Goal: Transaction & Acquisition: Purchase product/service

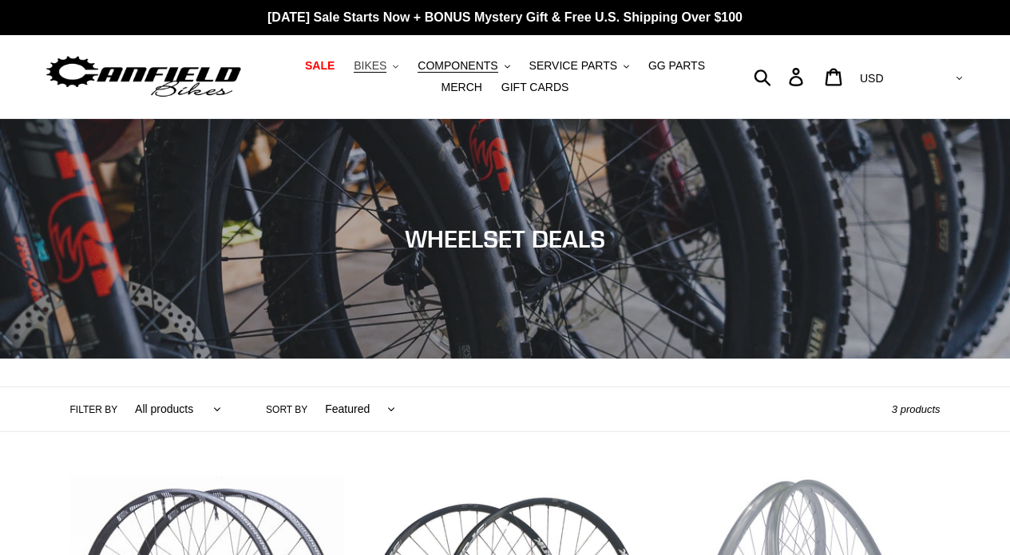
click at [369, 64] on span "BIKES" at bounding box center [370, 66] width 33 height 14
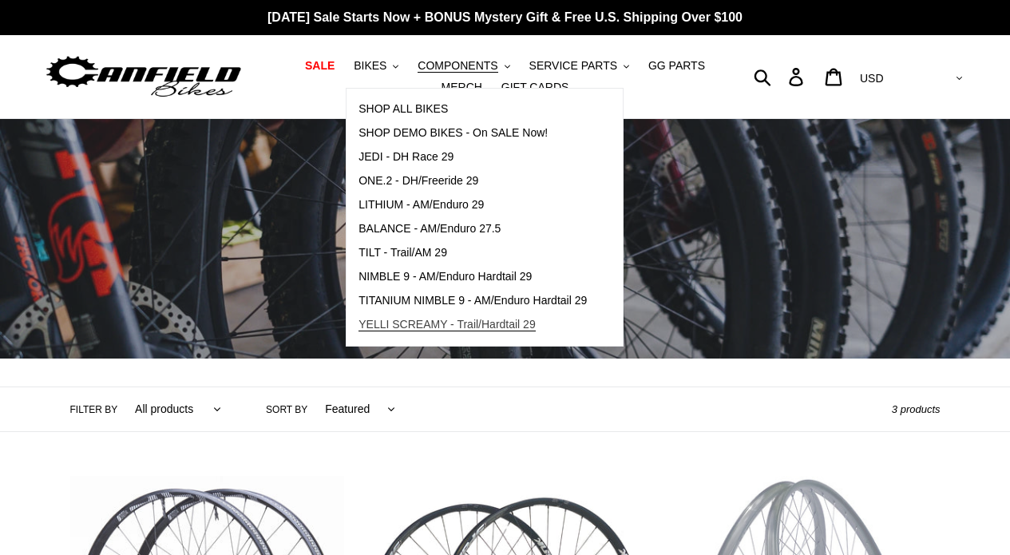
click at [414, 314] on link "YELLI SCREAMY - Trail/Hardtail 29" at bounding box center [473, 325] width 252 height 24
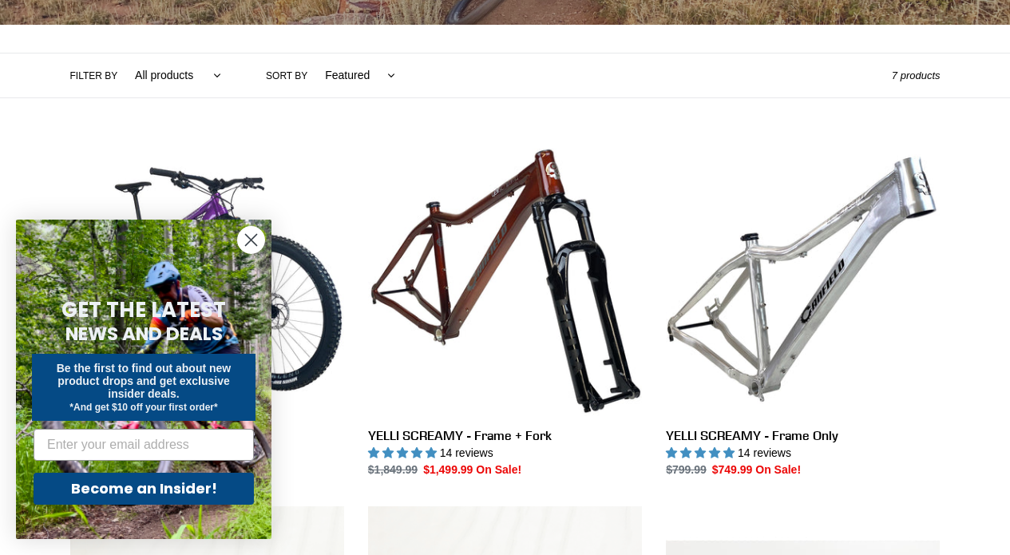
scroll to position [339, 0]
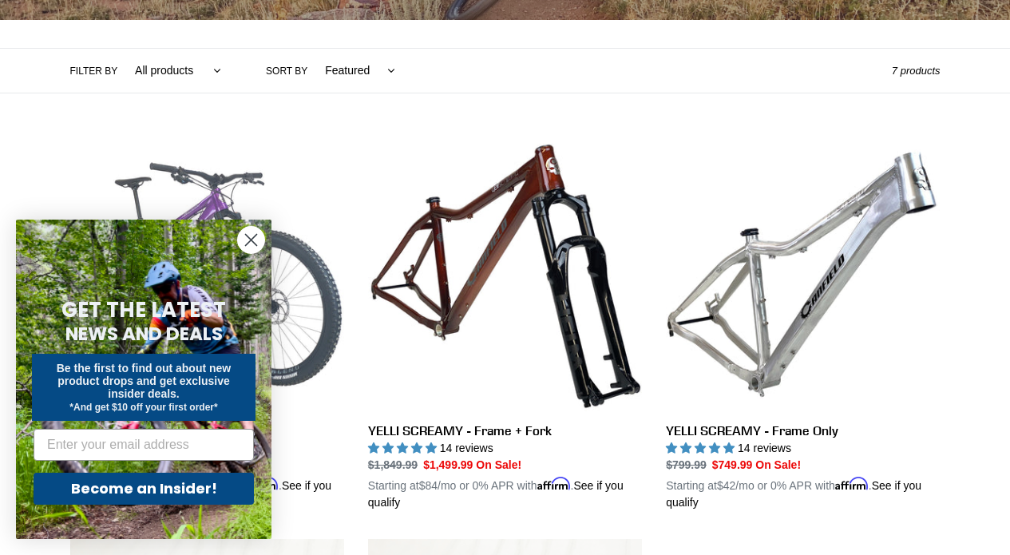
click at [303, 295] on link "YELLI SCREAMY - Complete Bike" at bounding box center [207, 324] width 274 height 374
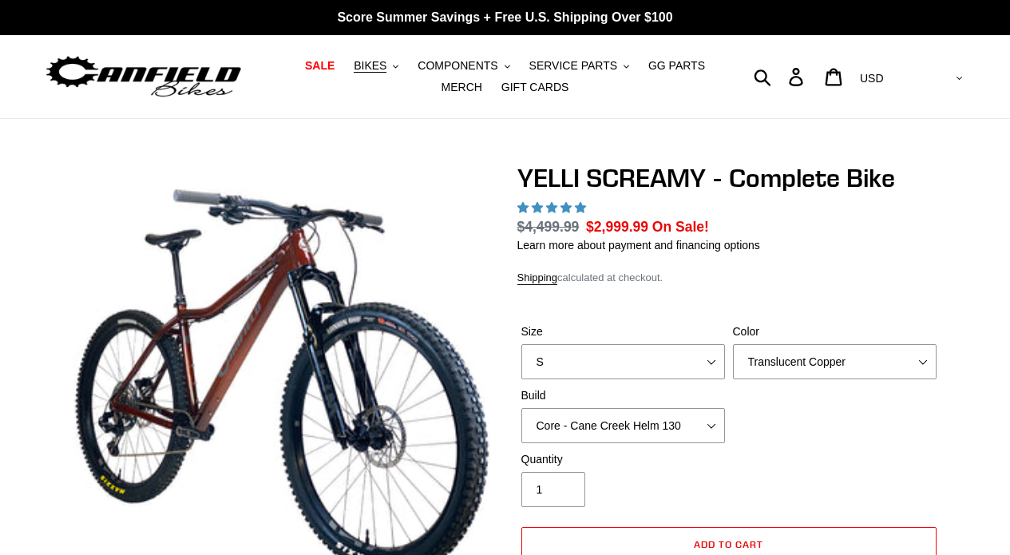
select select "highest-rating"
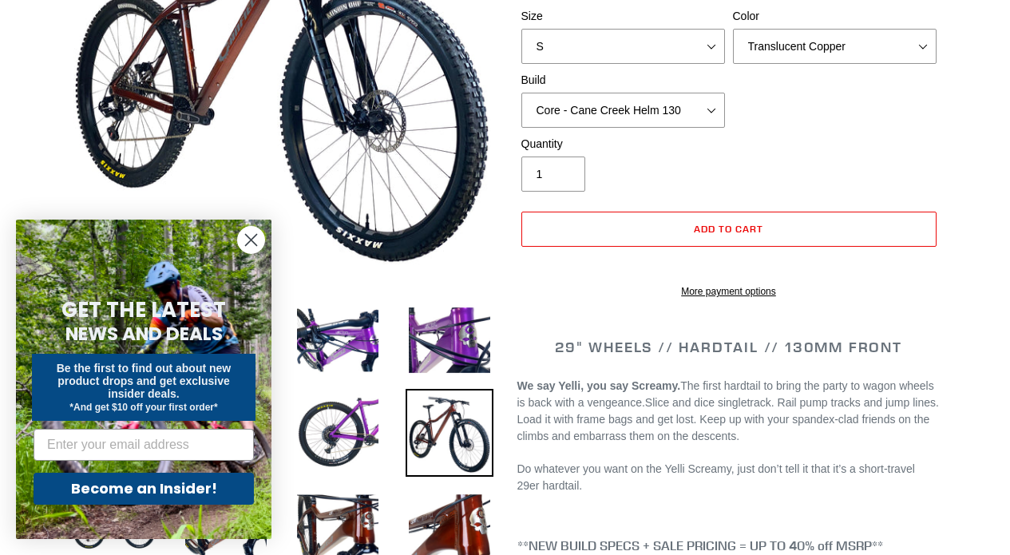
scroll to position [324, 0]
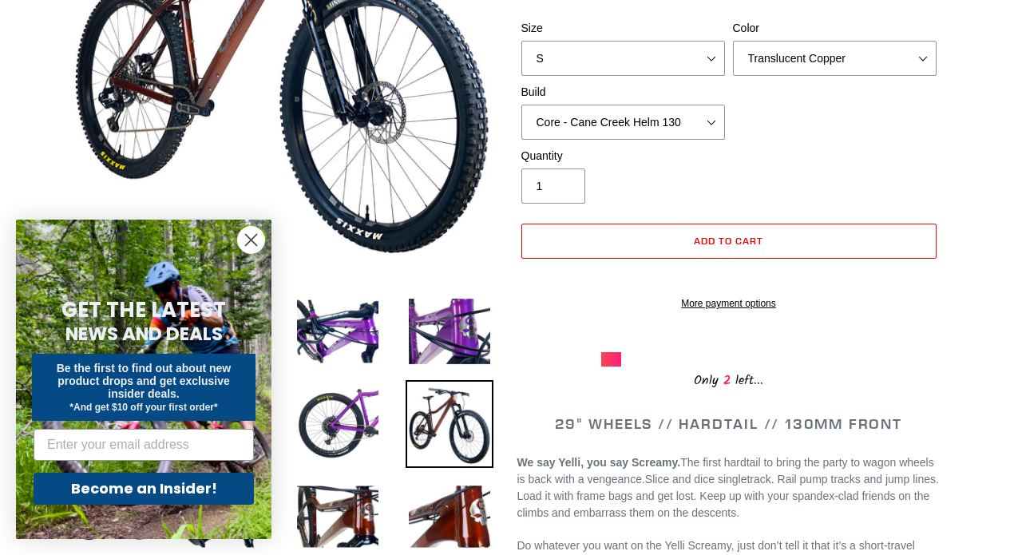
click at [239, 232] on icon "Close dialog" at bounding box center [251, 240] width 28 height 28
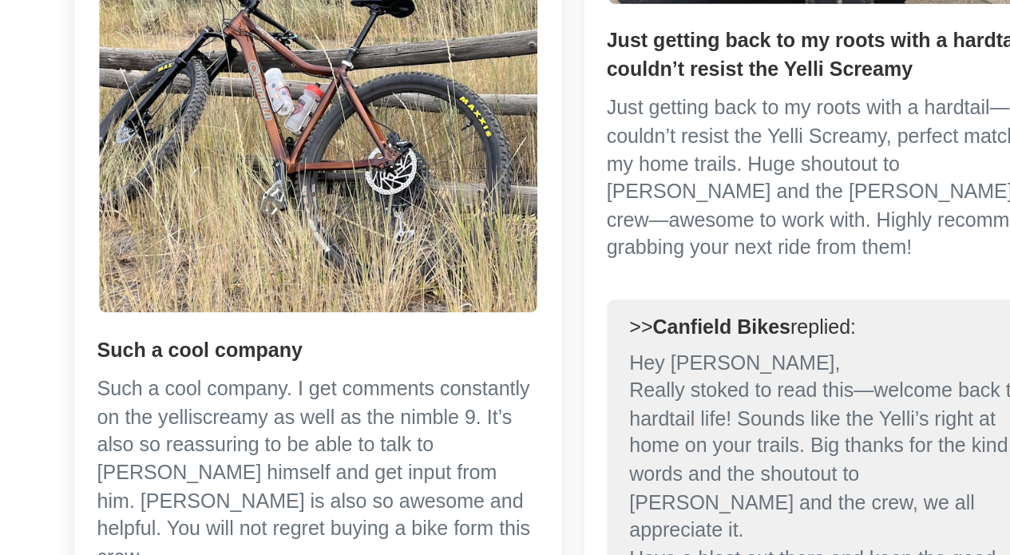
scroll to position [3758, 0]
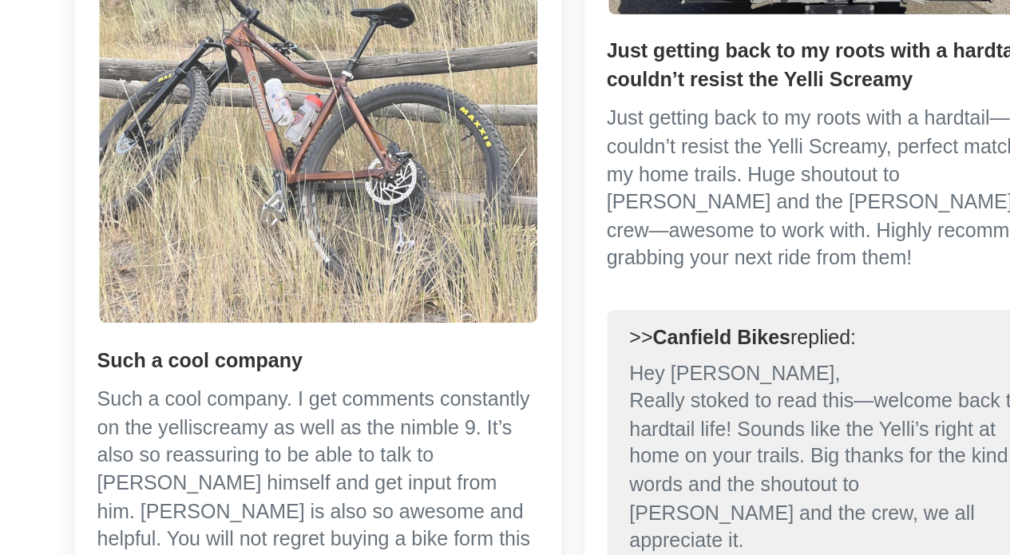
click at [184, 149] on img "Link to user picture 1" at bounding box center [219, 19] width 245 height 327
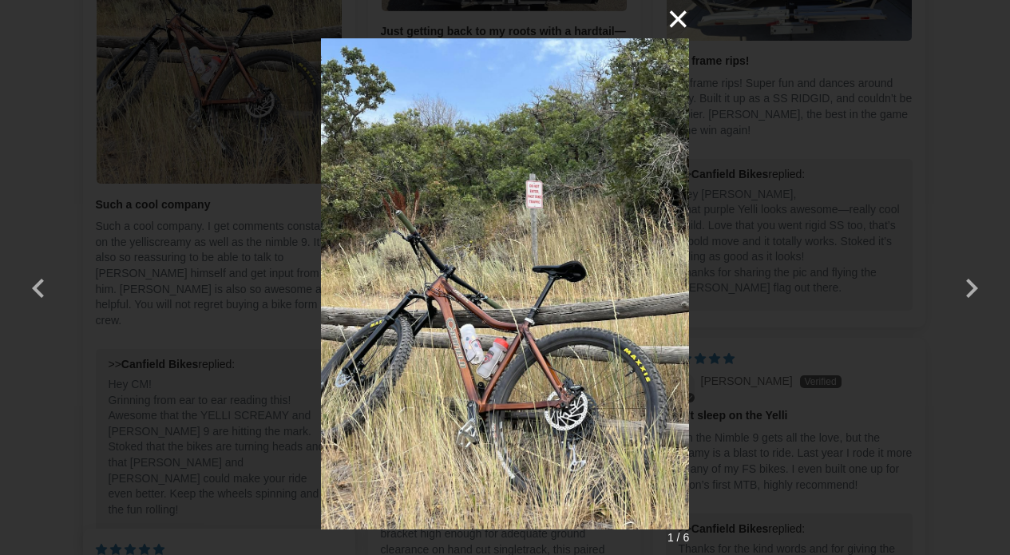
click at [682, 10] on button "×" at bounding box center [670, 19] width 38 height 38
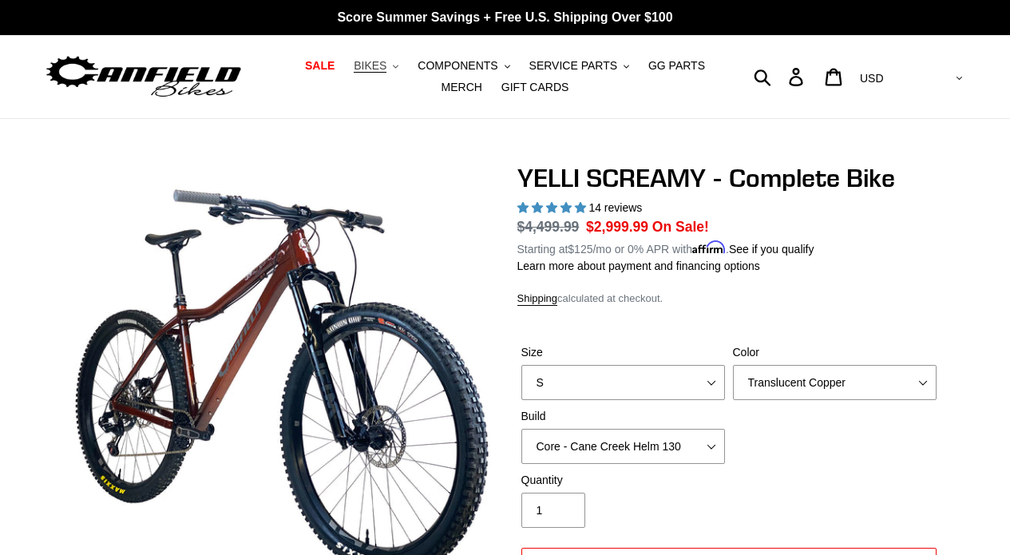
click at [377, 55] on button "BIKES .cls-1{fill:#231f20}" at bounding box center [376, 66] width 61 height 22
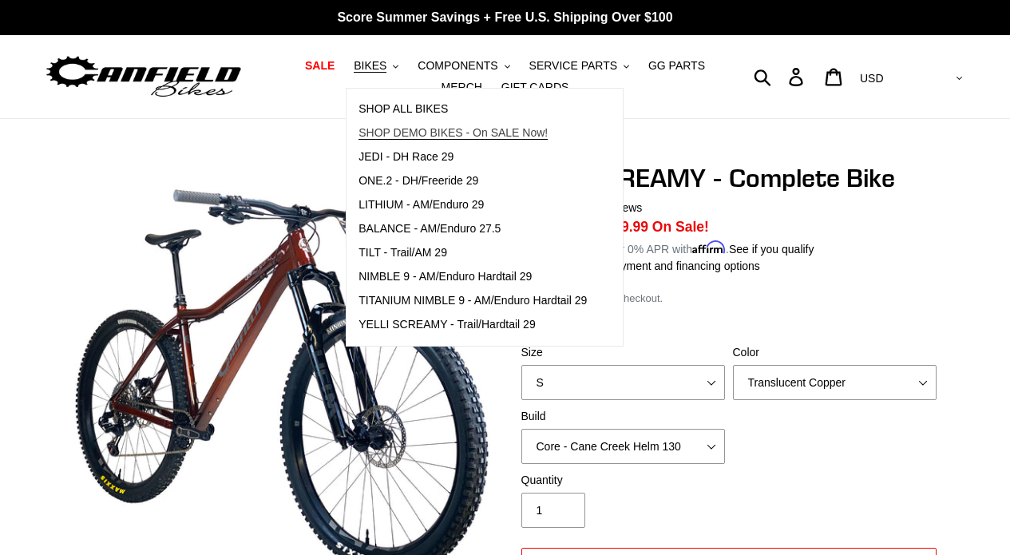
click at [386, 129] on span "SHOP DEMO BIKES - On SALE Now!" at bounding box center [452, 133] width 189 height 14
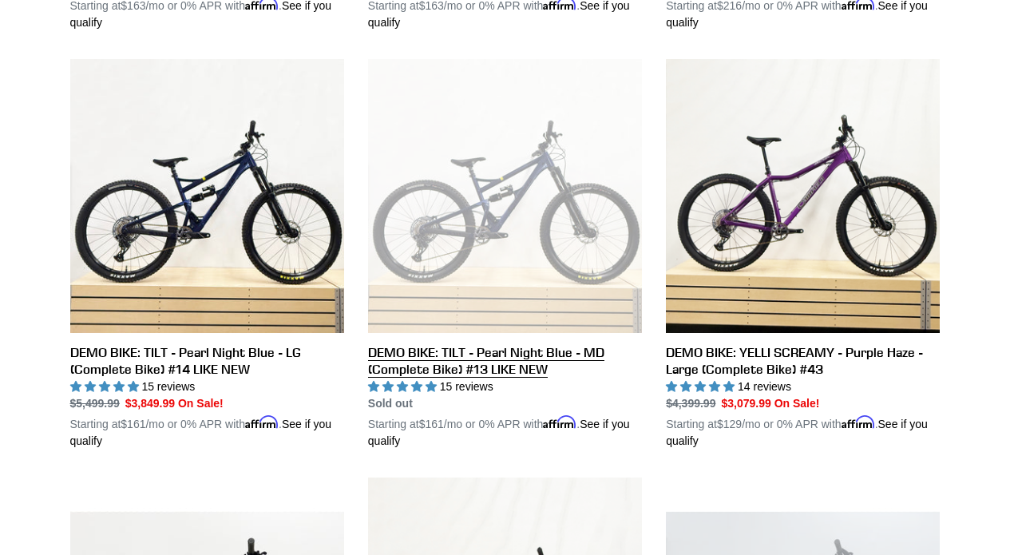
scroll to position [838, 0]
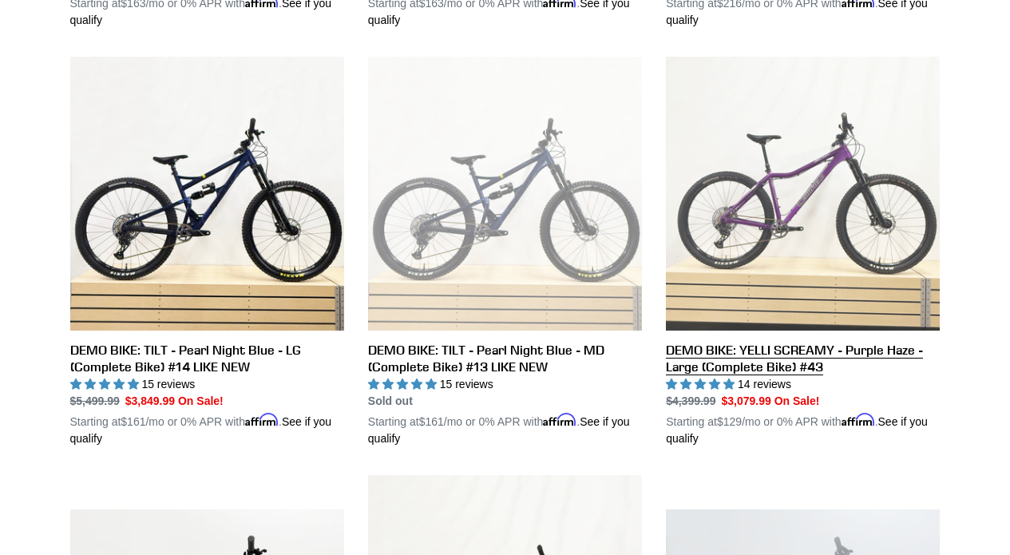
click at [773, 168] on link "DEMO BIKE: YELLI SCREAMY - Purple Haze - Large (Complete Bike) #43" at bounding box center [803, 252] width 274 height 390
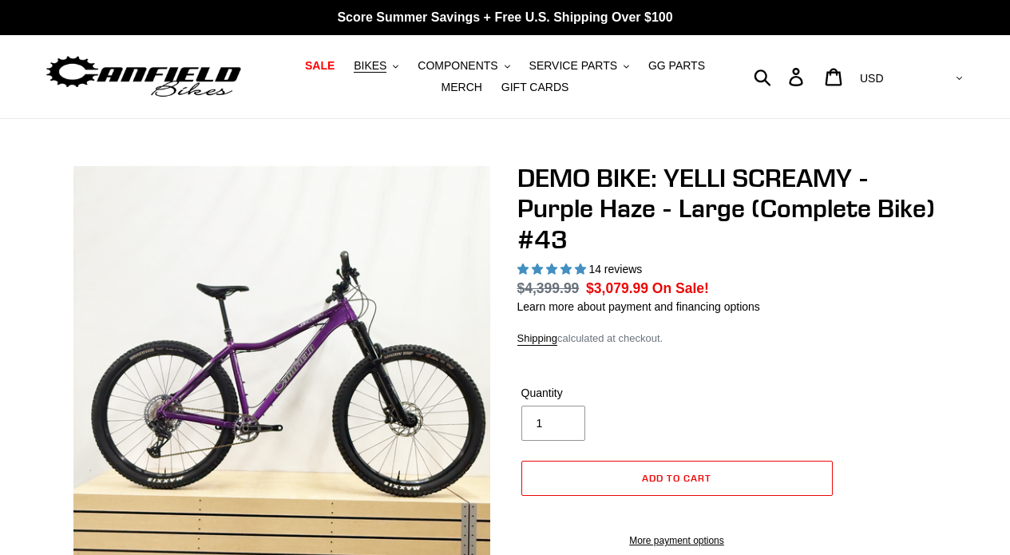
select select "highest-rating"
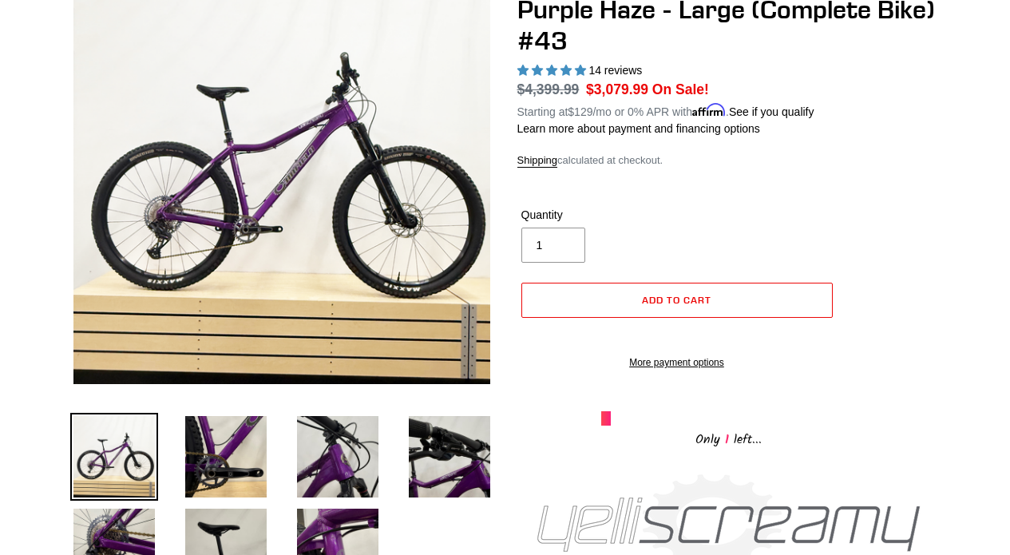
scroll to position [195, 0]
